Goal: Task Accomplishment & Management: Use online tool/utility

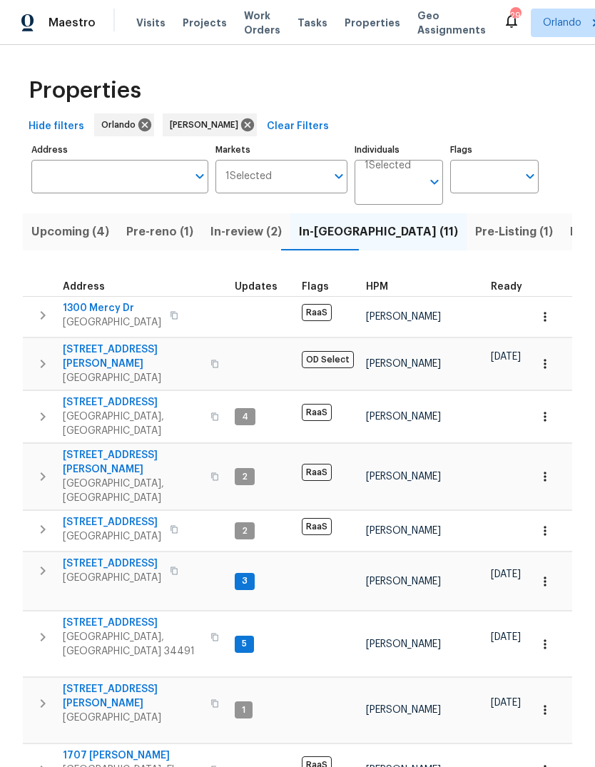
scroll to position [0, 29]
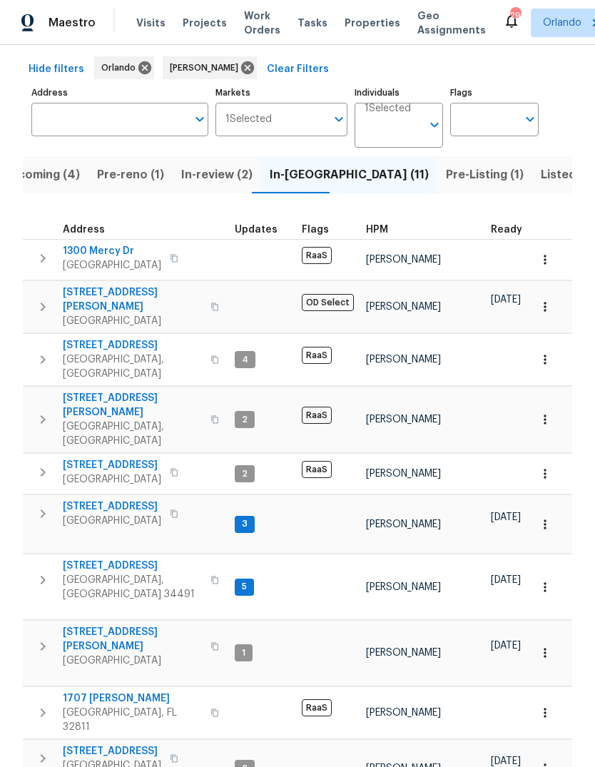
click at [66, 559] on span "[STREET_ADDRESS]" at bounding box center [132, 566] width 139 height 14
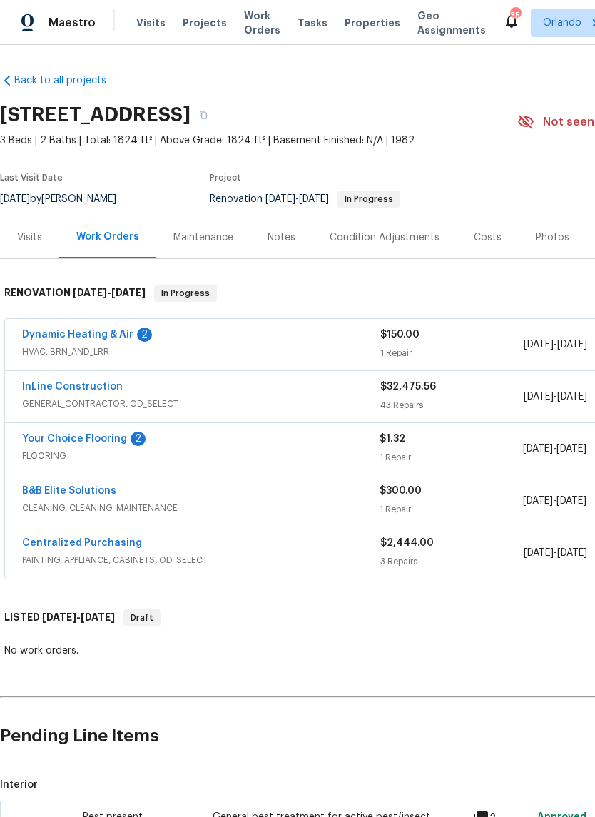
click at [48, 443] on link "Your Choice Flooring" at bounding box center [74, 439] width 105 height 10
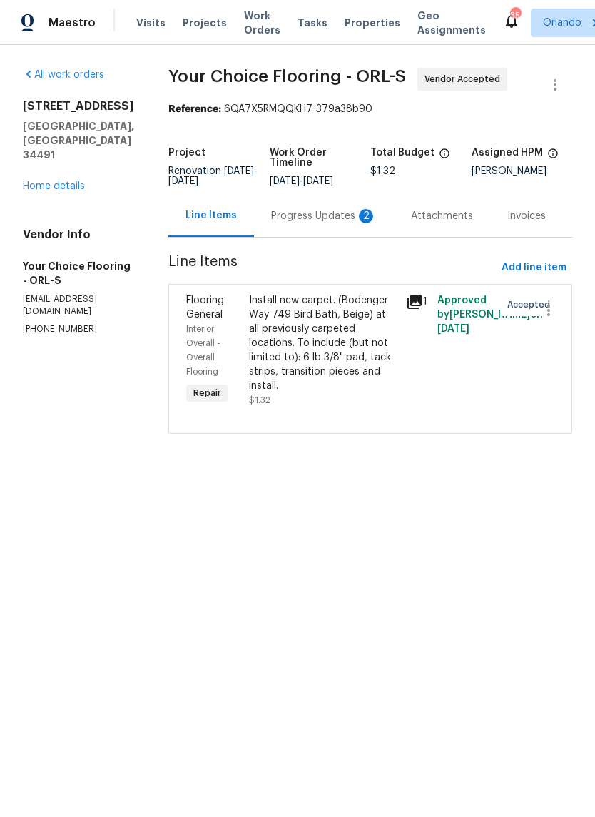
click at [380, 237] on div "Progress Updates 2" at bounding box center [324, 216] width 140 height 42
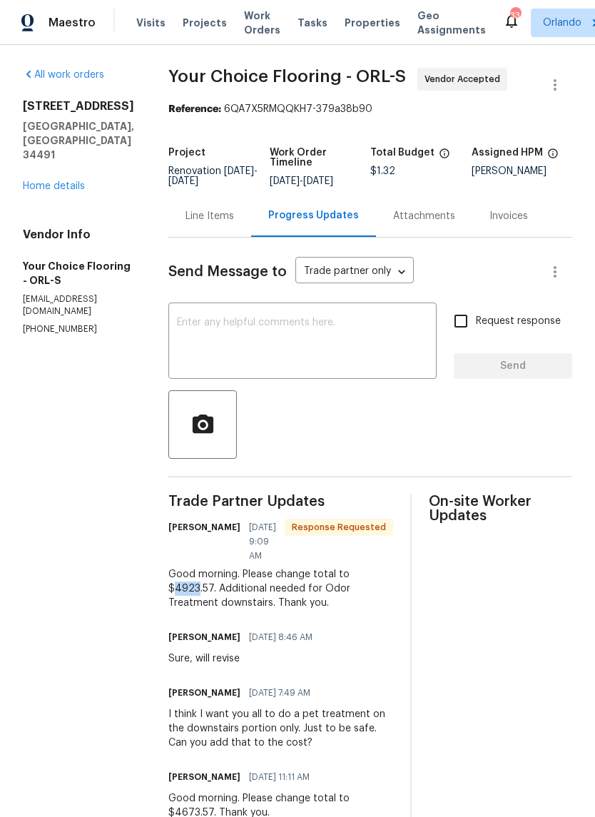
click at [251, 594] on div "Good morning. Please change total to $4923.57. Additional needed for Odor Treat…" at bounding box center [280, 588] width 225 height 43
click at [268, 642] on span "10/01/2025 8:46 AM" at bounding box center [281, 637] width 64 height 14
copy div "$4923.57"
click at [234, 223] on div "Line Items" at bounding box center [210, 216] width 49 height 14
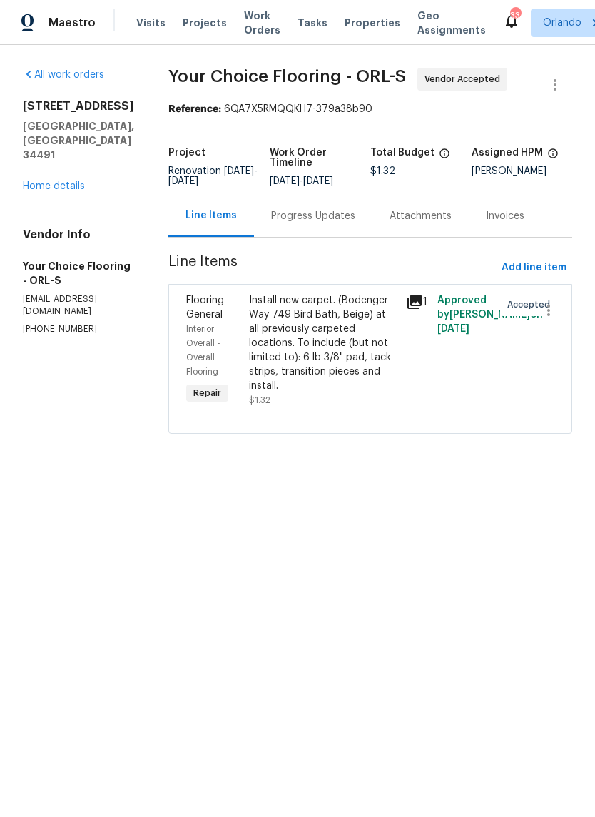
click at [379, 393] on div "Install new carpet. (Bodenger Way 749 Bird Bath, Beige) at all previously carpe…" at bounding box center [323, 343] width 148 height 100
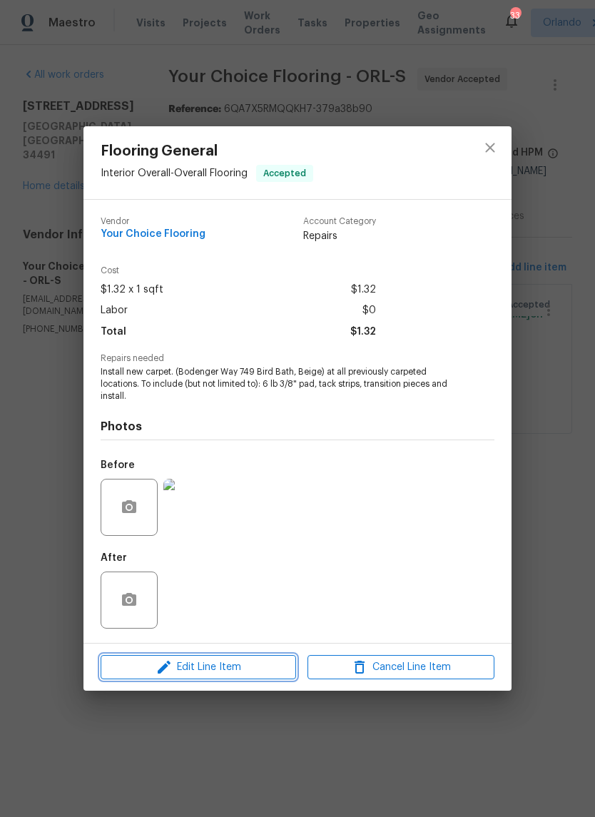
click at [261, 664] on span "Edit Line Item" at bounding box center [198, 668] width 187 height 18
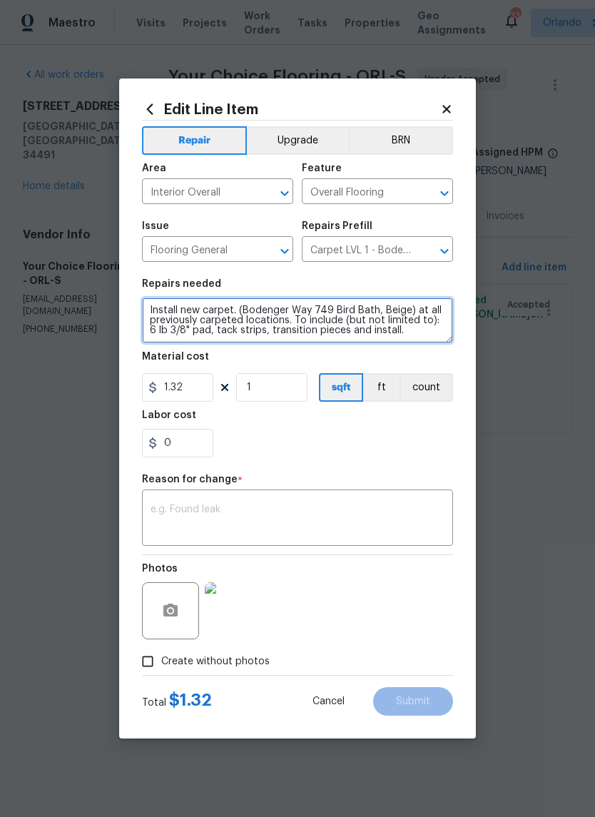
click at [163, 311] on textarea "Install new carpet. (Bodenger Way 749 Bird Bath, Beige) at all previously carpe…" at bounding box center [297, 321] width 311 height 46
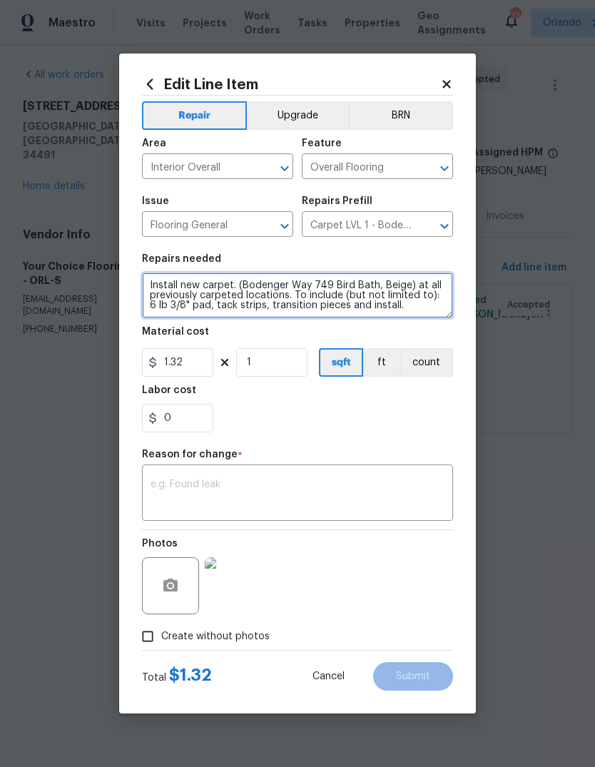
click at [161, 284] on textarea "Install new carpet. (Bodenger Way 749 Bird Bath, Beige) at all previously carpe…" at bounding box center [297, 296] width 311 height 46
click at [168, 286] on textarea "Install new carpet. (Bodenger Way 749 Bird Bath, Beige) at all previously carpe…" at bounding box center [297, 296] width 311 height 46
paste textarea "$4923.57"
type textarea "Demo the tile upstairs. Install carpet throughout the house and downstairs. Ins…"
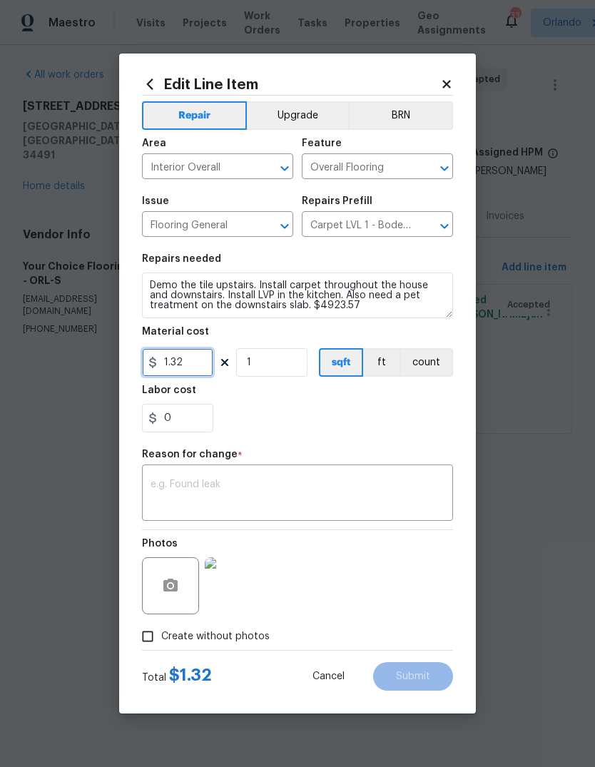
click at [185, 359] on input "1.32" at bounding box center [177, 362] width 71 height 29
type input "4923.57"
click at [162, 476] on div "x ​" at bounding box center [297, 494] width 311 height 53
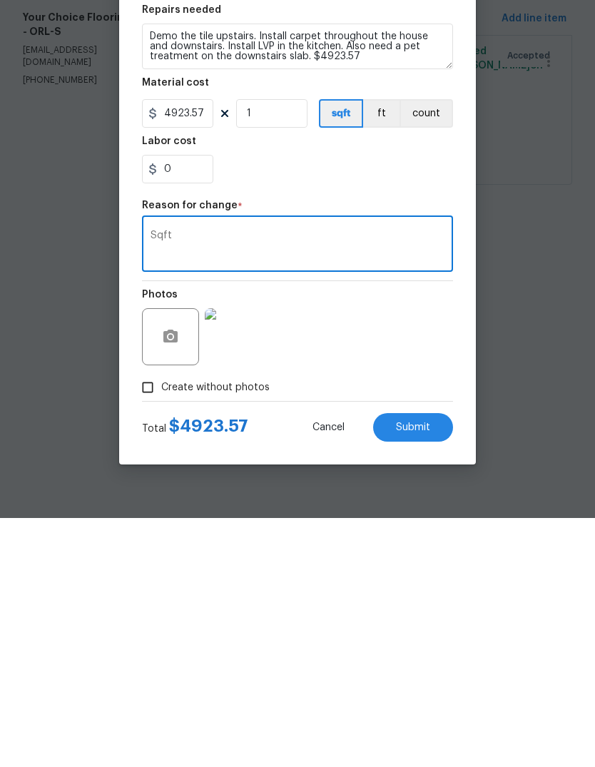
type textarea "Sqft"
click at [433, 662] on button "Submit" at bounding box center [413, 676] width 80 height 29
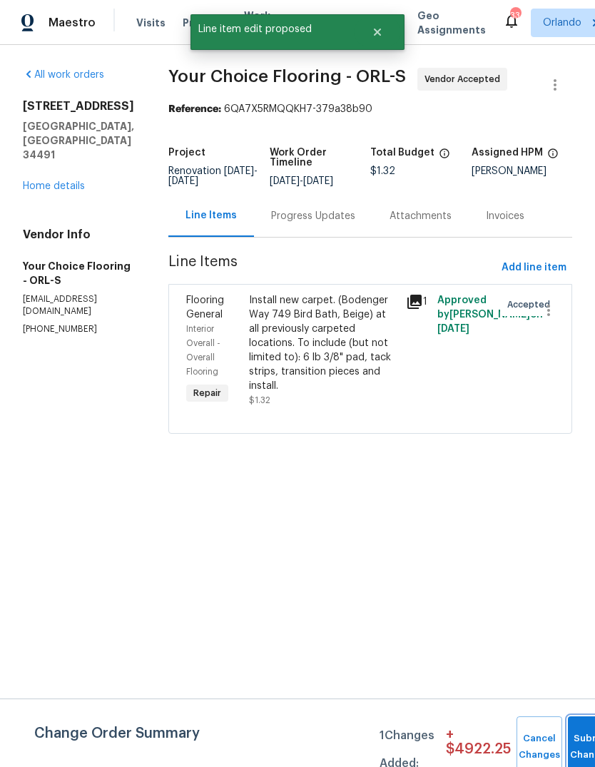
click at [582, 736] on button "Submit Changes" at bounding box center [591, 747] width 46 height 61
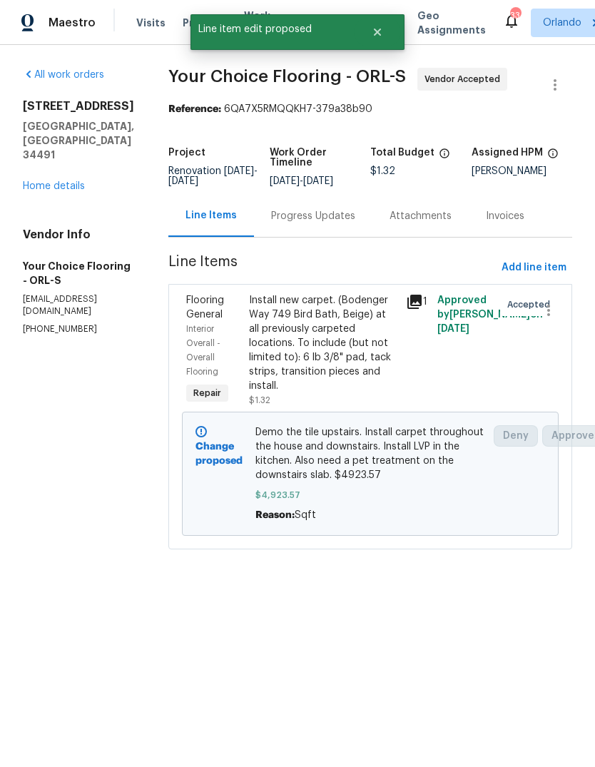
click at [348, 221] on div "Progress Updates" at bounding box center [313, 216] width 84 height 14
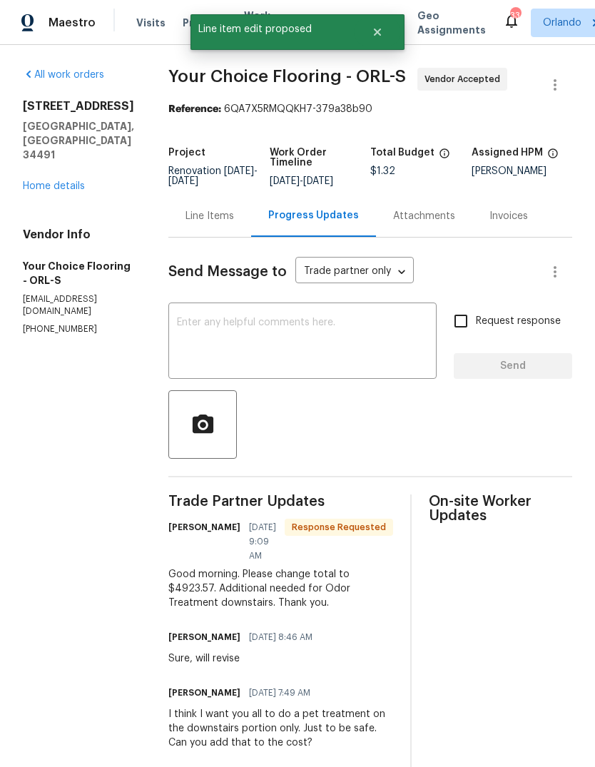
click at [336, 358] on textarea at bounding box center [302, 343] width 251 height 50
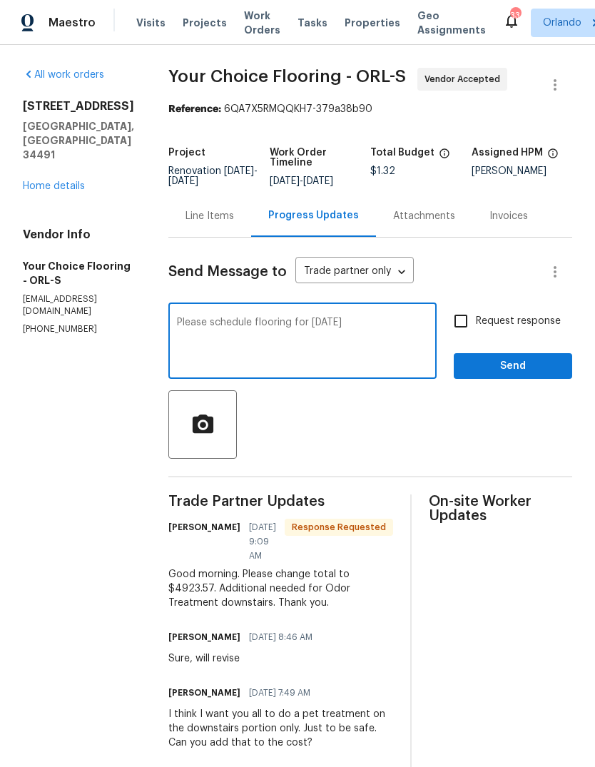
type textarea "Please schedule flooring for Monday"
click at [541, 373] on span "Send" at bounding box center [513, 367] width 96 height 18
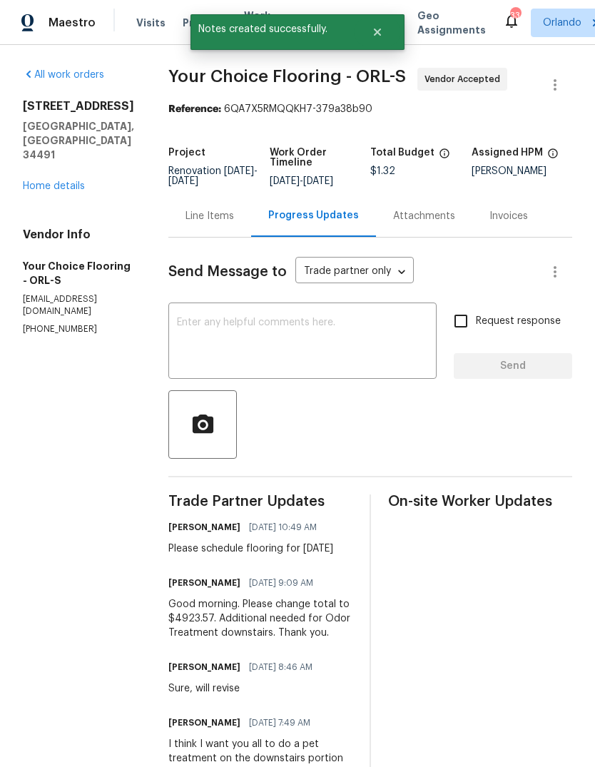
click at [53, 181] on link "Home details" at bounding box center [54, 186] width 62 height 10
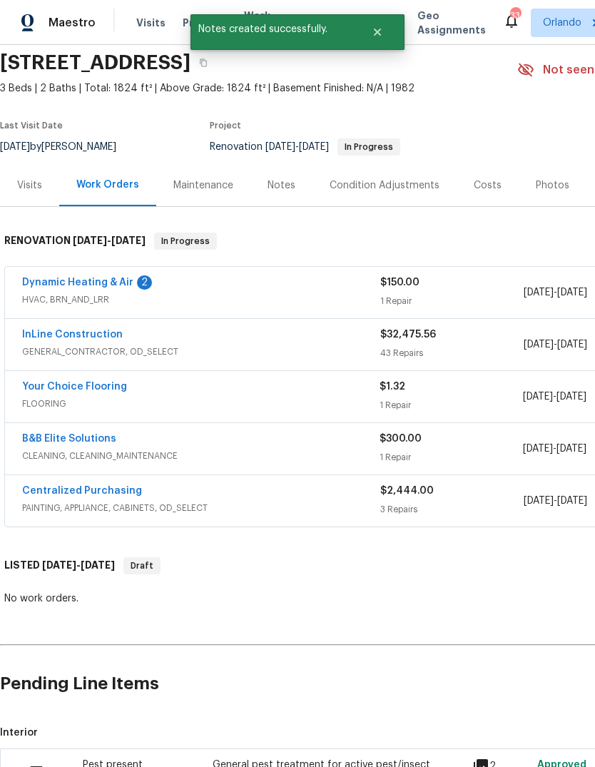
scroll to position [52, 0]
click at [64, 283] on link "Dynamic Heating & Air" at bounding box center [77, 283] width 111 height 10
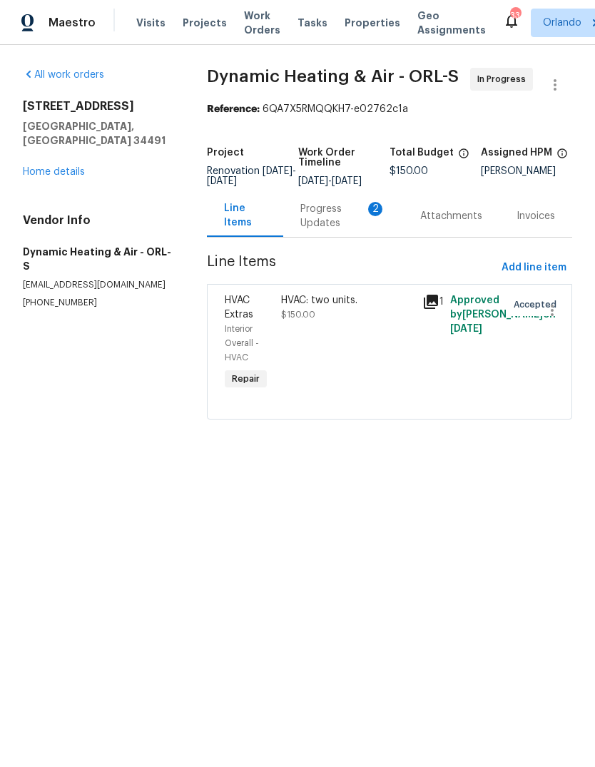
click at [326, 231] on div "Progress Updates 2" at bounding box center [343, 216] width 86 height 29
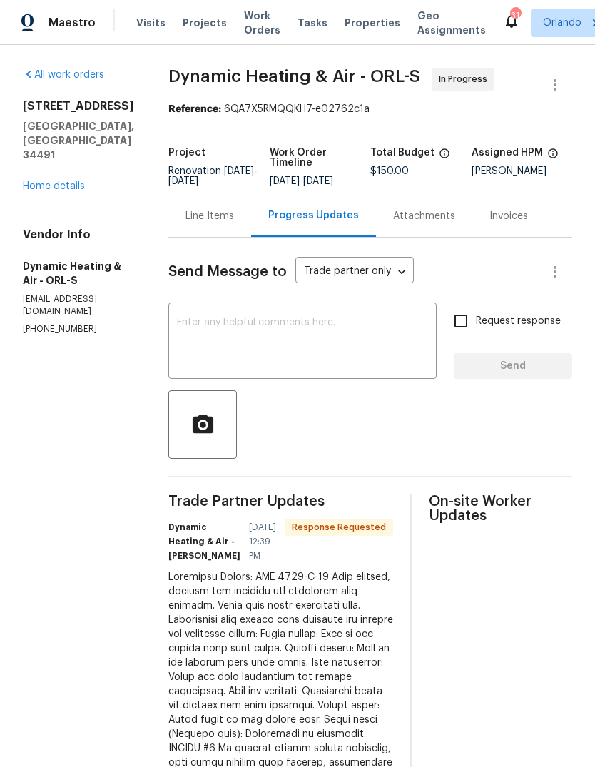
click at [300, 347] on textarea at bounding box center [302, 343] width 251 height 50
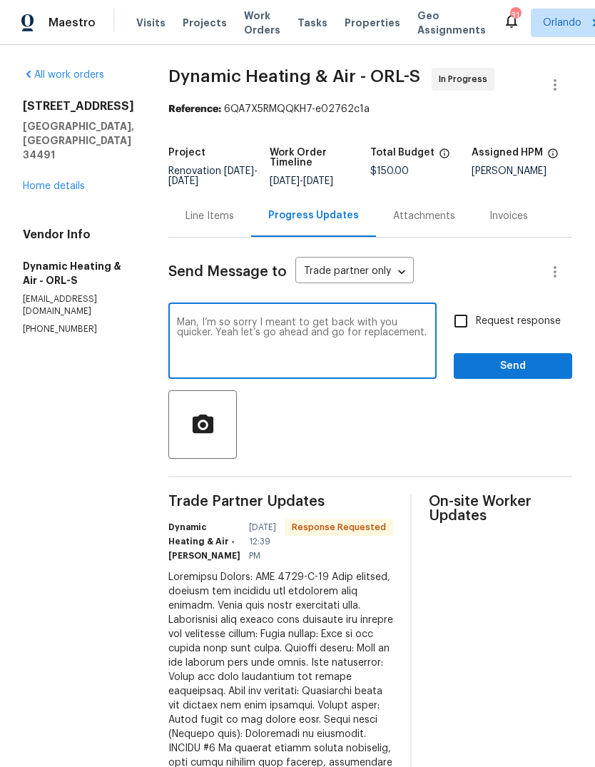
type textarea "Man, I’m so sorry I meant to get back with you quicker. Yeah let’s go ahead and…"
click at [552, 364] on button "Send" at bounding box center [513, 366] width 118 height 26
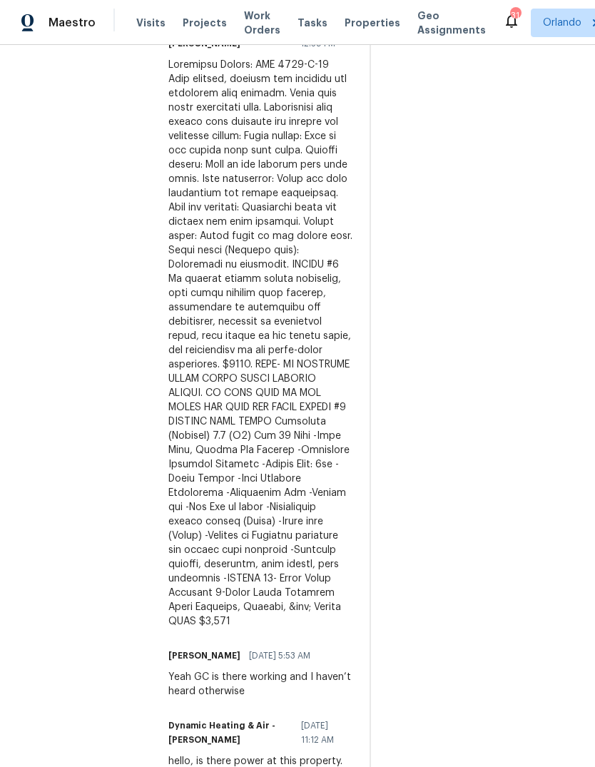
scroll to position [581, 0]
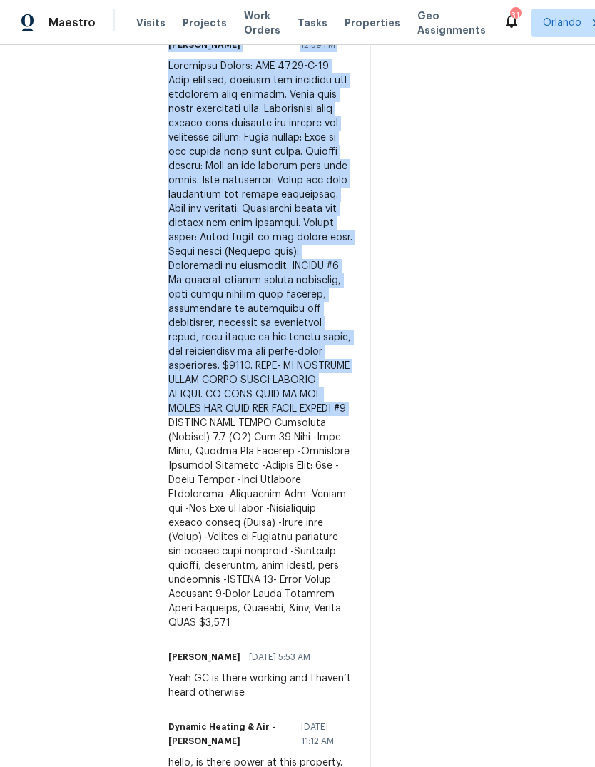
click at [84, 617] on section "All work orders 8265 SE 164th Pl Summerfield, FL 34491 Home details Vendor Info…" at bounding box center [78, 137] width 111 height 1300
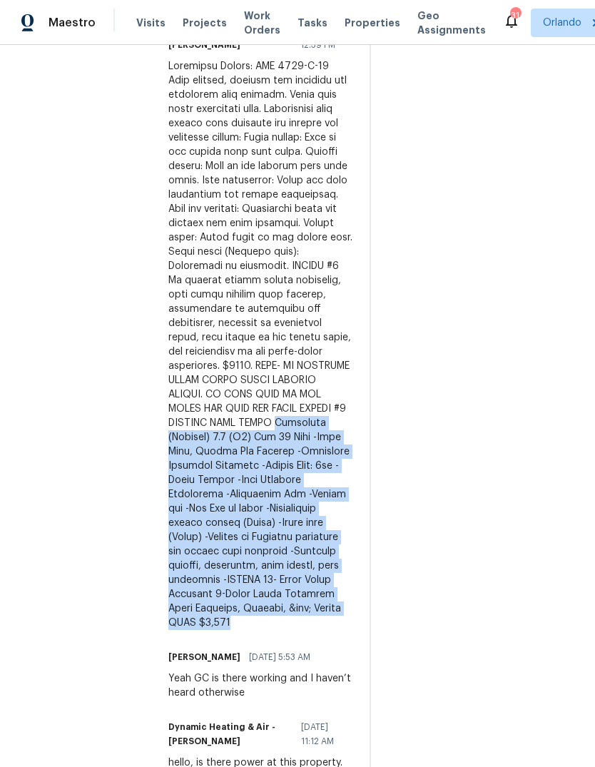
copy div "Grandaire (Carrier) 2.0 (X2) Ton 15 Seer -Heat Pump, Inside Air Handler -Reconn…"
click at [81, 597] on section "All work orders 8265 SE 164th Pl Summerfield, FL 34491 Home details Vendor Info…" at bounding box center [78, 137] width 111 height 1300
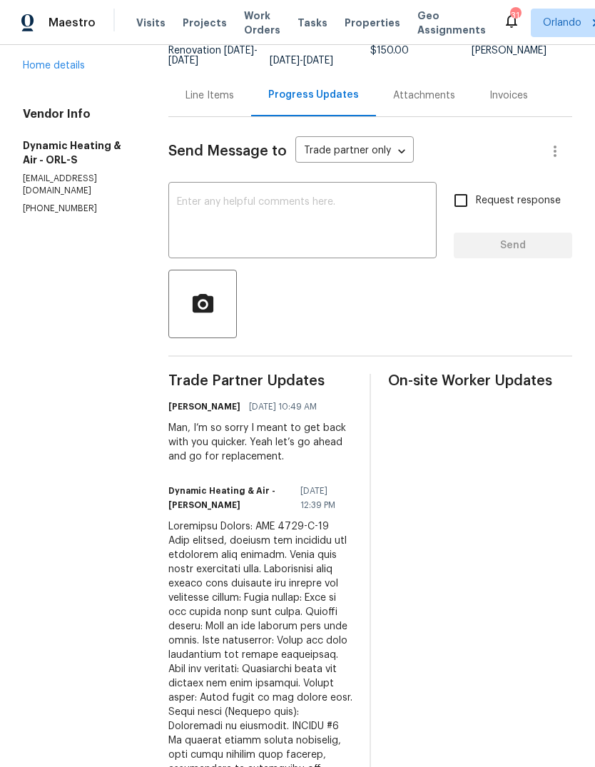
scroll to position [107, 0]
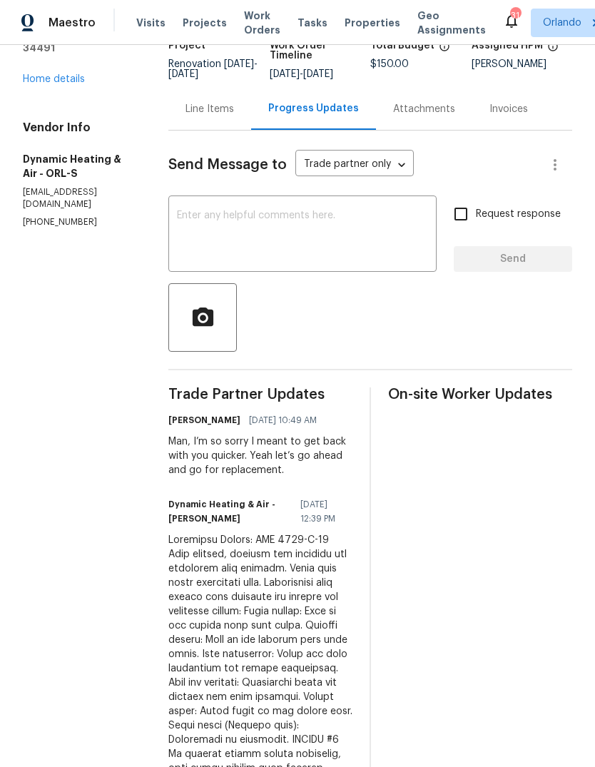
click at [222, 128] on div "Line Items" at bounding box center [209, 109] width 83 height 42
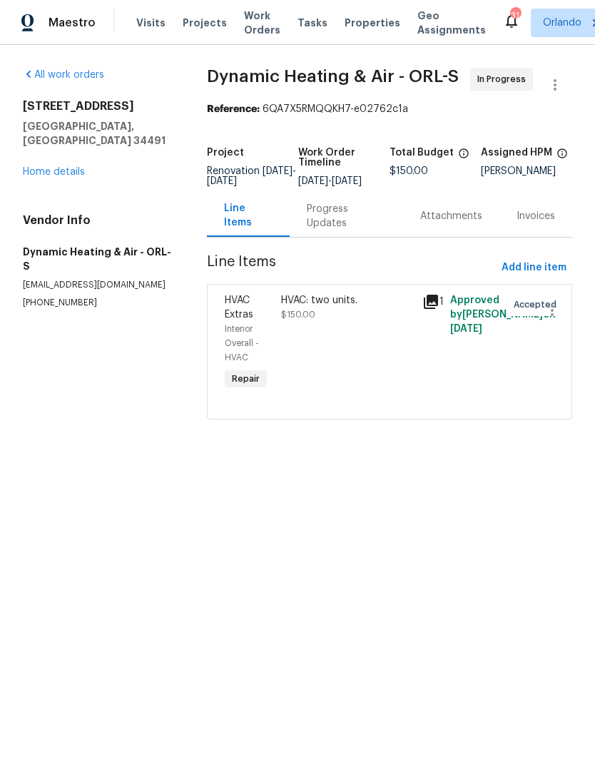
click at [335, 308] on div "HVAC: two units." at bounding box center [347, 300] width 132 height 14
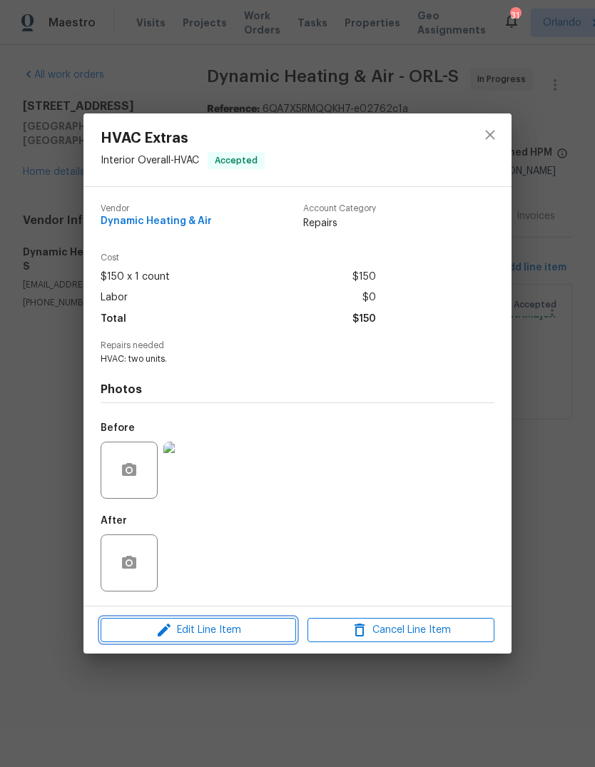
click at [260, 626] on span "Edit Line Item" at bounding box center [198, 631] width 187 height 18
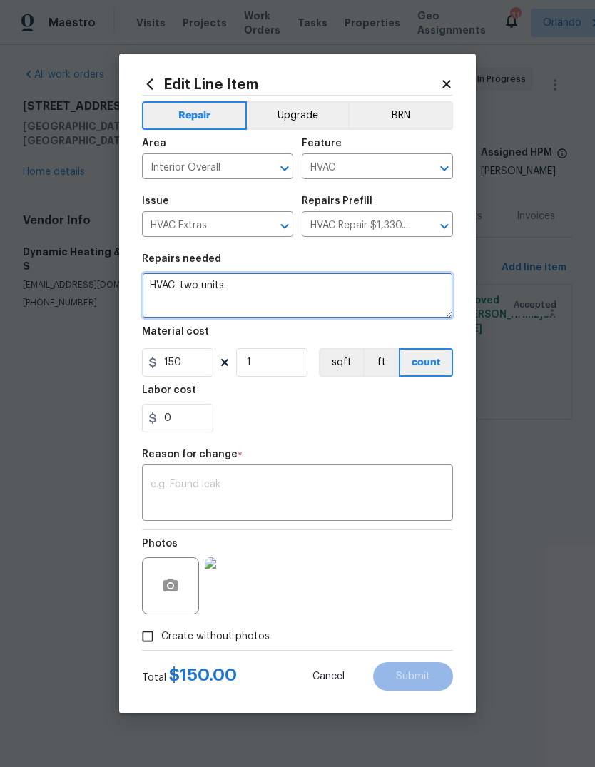
click at [162, 284] on textarea "HVAC: two units." at bounding box center [297, 296] width 311 height 46
click at [167, 283] on textarea "HVAC: two units." at bounding box center [297, 296] width 311 height 46
click at [170, 285] on textarea "HVAC: two units." at bounding box center [297, 296] width 311 height 46
click at [169, 285] on textarea "HVAC: two units." at bounding box center [297, 296] width 311 height 46
paste textarea "Grandaire (Carrier) 2.0 (X2) Ton 15 Seer -Heat Pump, Inside Air Handler -Reconn…"
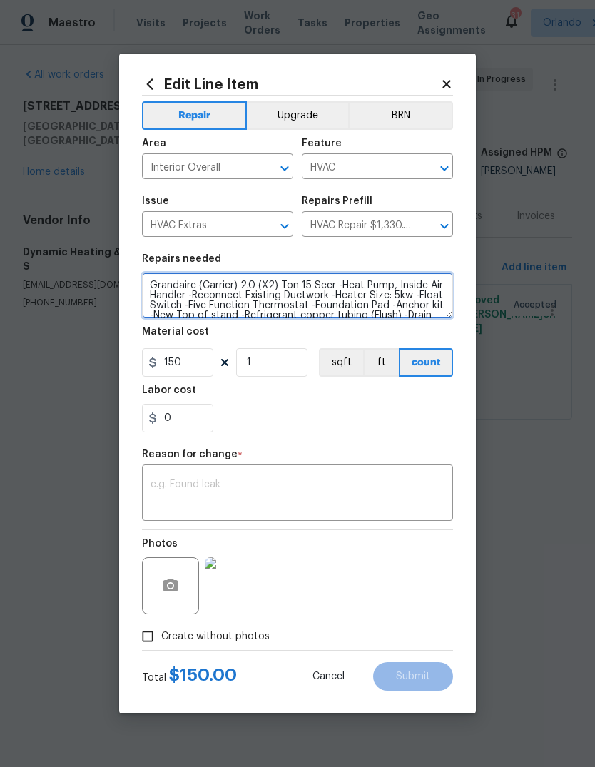
scroll to position [50, 0]
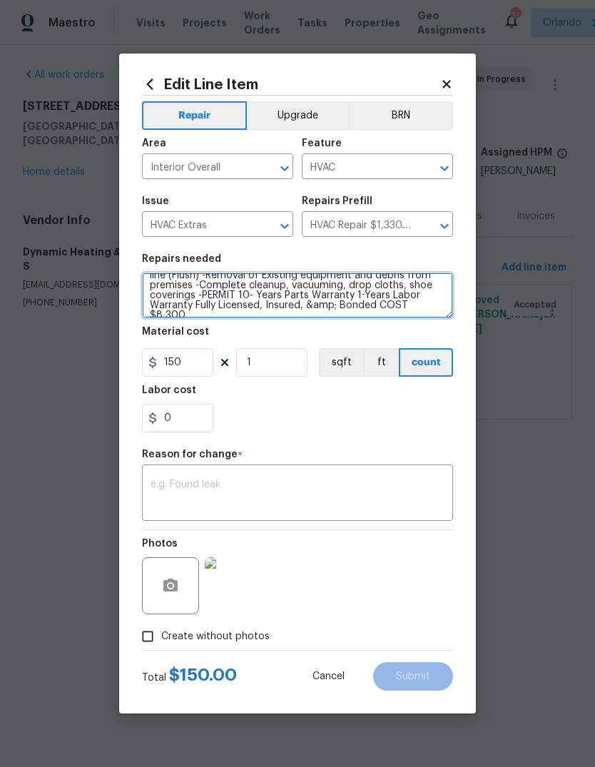
type textarea "Grandaire (Carrier) 2.0 (X2) Ton 15 Seer -Heat Pump, Inside Air Handler -Reconn…"
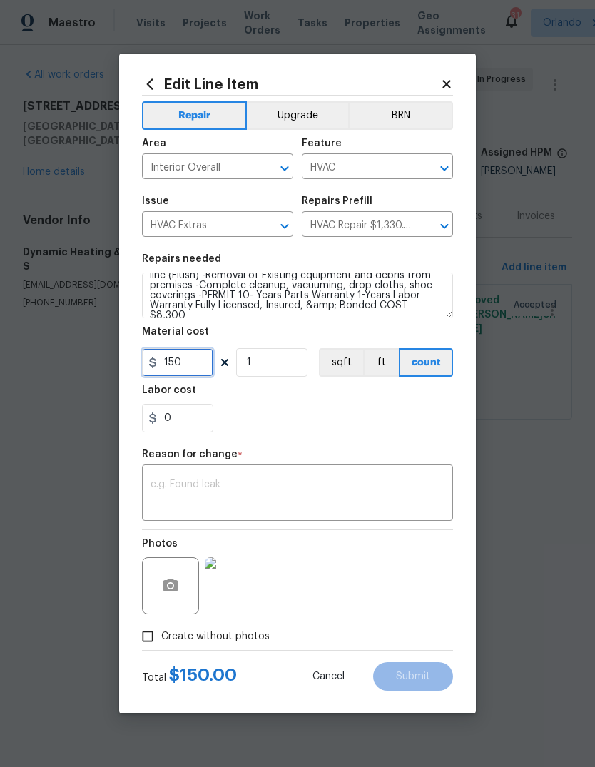
click at [176, 376] on input "150" at bounding box center [177, 362] width 71 height 29
type input "8300"
click at [168, 482] on figure "Reason for change * x ​" at bounding box center [297, 485] width 311 height 71
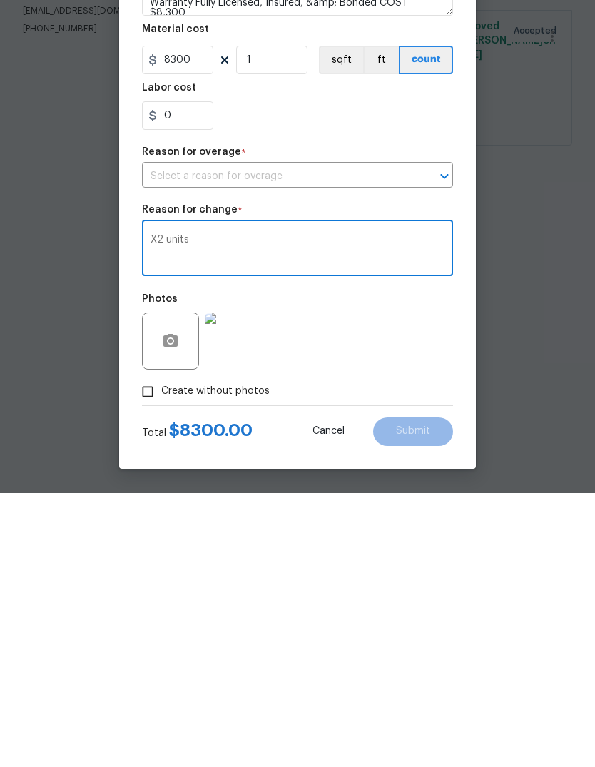
type textarea "X2 units"
click at [175, 440] on input "text" at bounding box center [277, 451] width 271 height 22
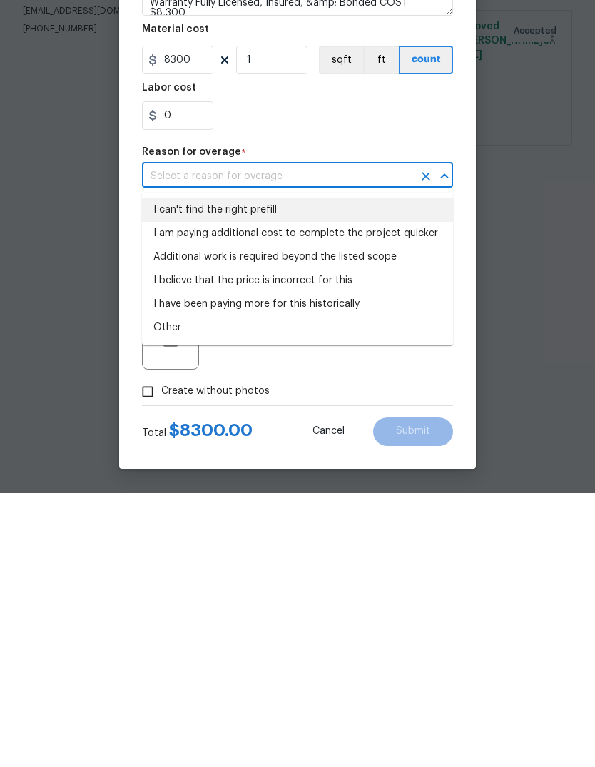
click at [168, 472] on li "I can't find the right prefill" at bounding box center [297, 484] width 311 height 24
type input "I can't find the right prefill"
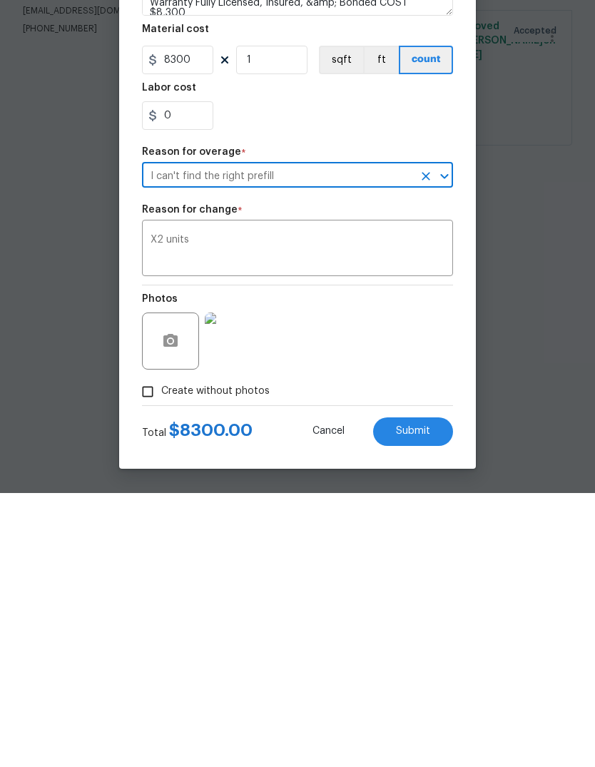
click at [437, 692] on button "Submit" at bounding box center [413, 706] width 80 height 29
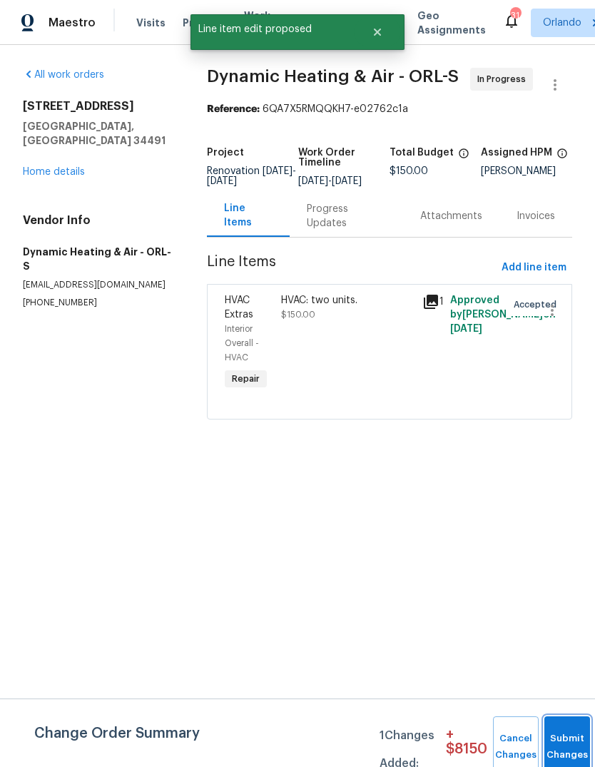
click at [570, 742] on button "Submit Changes" at bounding box center [568, 747] width 46 height 61
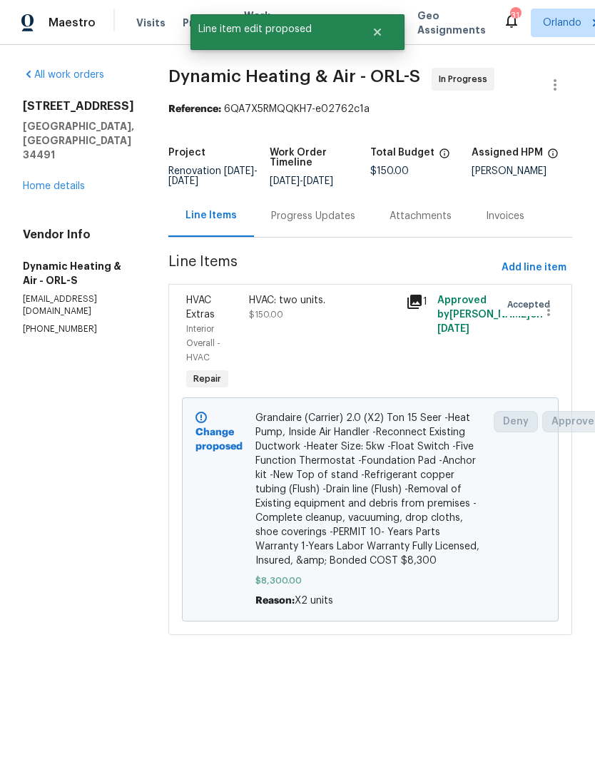
click at [39, 181] on link "Home details" at bounding box center [54, 186] width 62 height 10
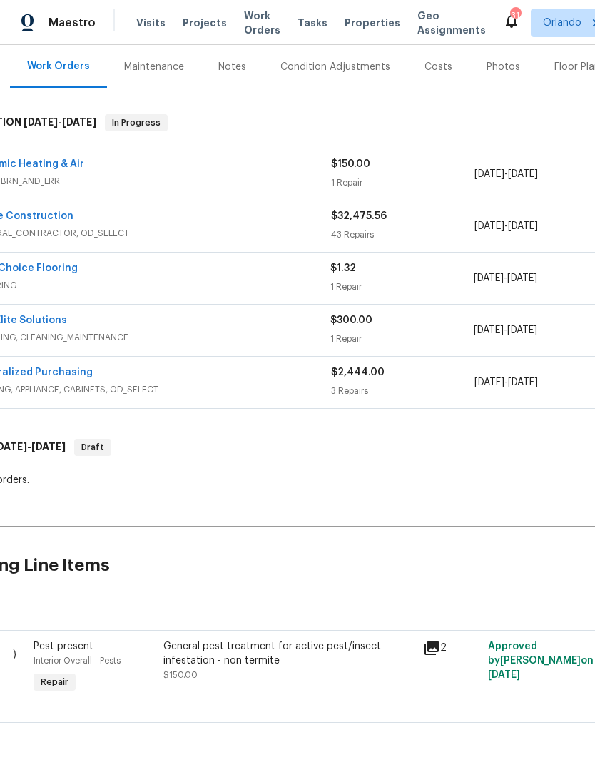
scroll to position [170, 49]
